Goal: Task Accomplishment & Management: Manage account settings

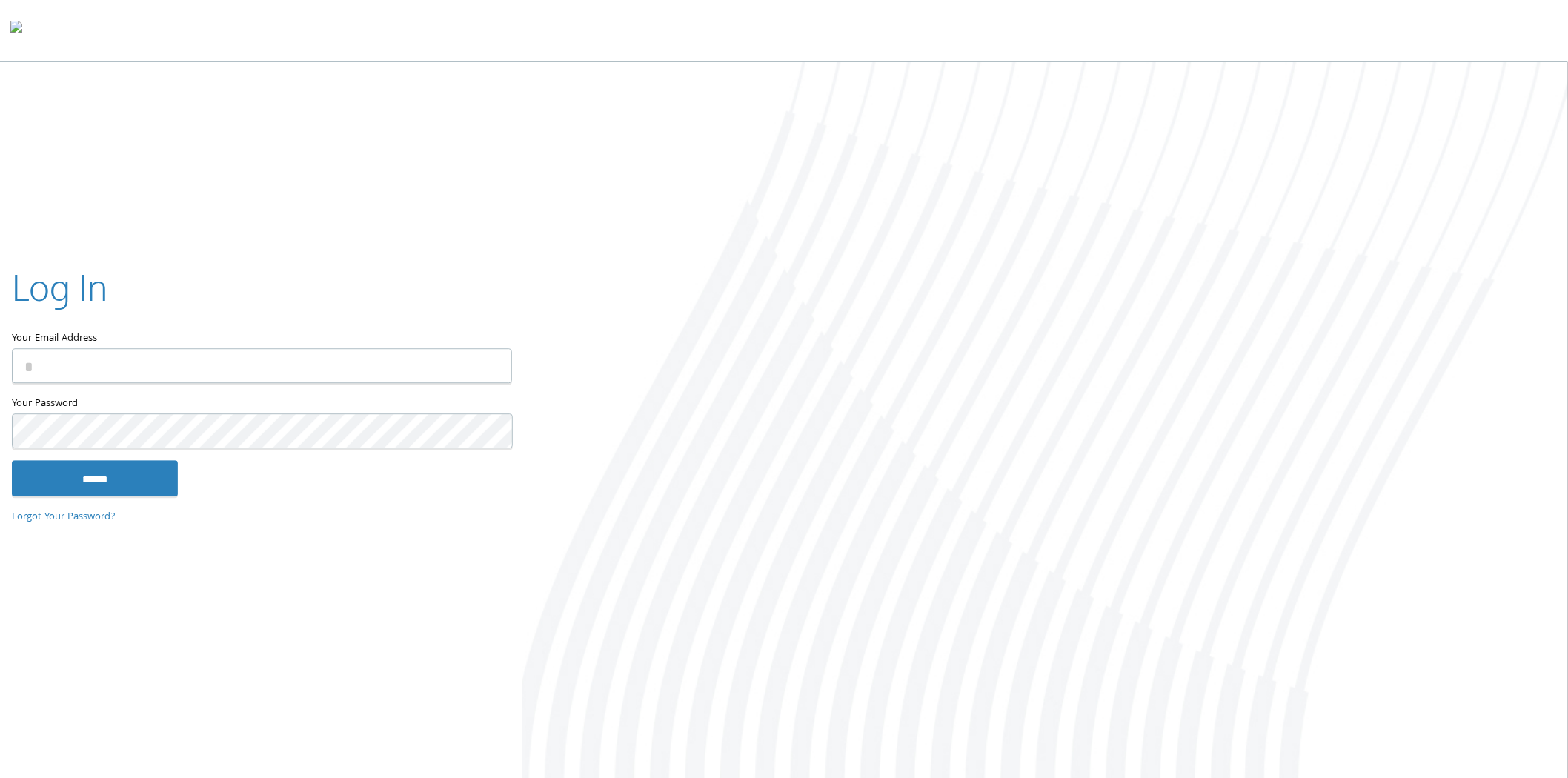
click at [138, 373] on input "Your Email Address" at bounding box center [261, 367] width 500 height 35
click at [478, 370] on input "*******" at bounding box center [261, 367] width 500 height 35
type input "**********"
click at [87, 472] on input "******" at bounding box center [95, 480] width 166 height 35
